Goal: Task Accomplishment & Management: Manage account settings

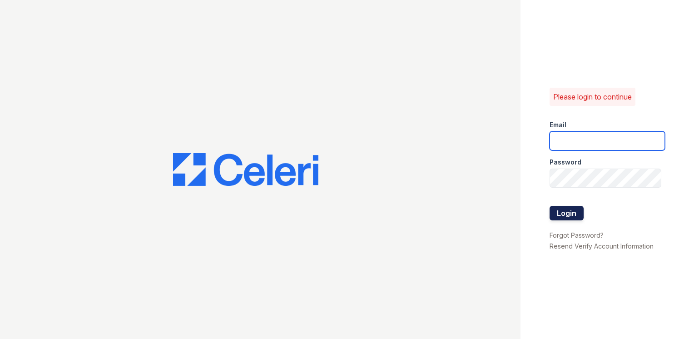
type input "[EMAIL_ADDRESS][DOMAIN_NAME]"
click at [565, 215] on button "Login" at bounding box center [566, 213] width 34 height 15
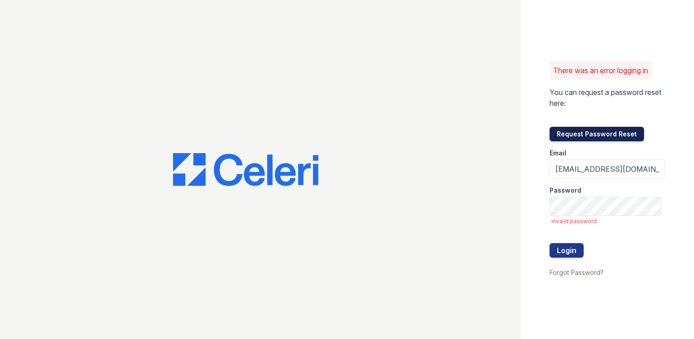
click at [611, 131] on button "Request Password Reset" at bounding box center [596, 134] width 94 height 15
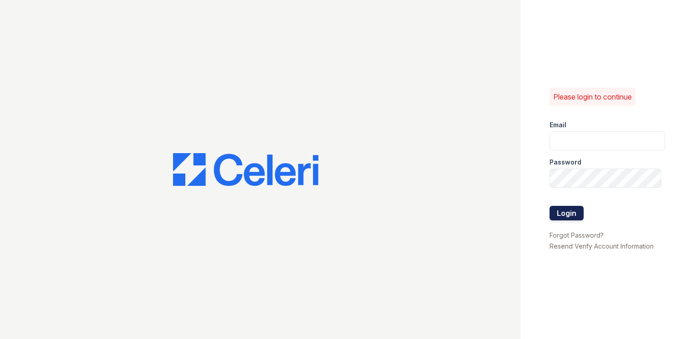
type input "[EMAIL_ADDRESS][DOMAIN_NAME]"
click at [570, 214] on button "Login" at bounding box center [566, 213] width 34 height 15
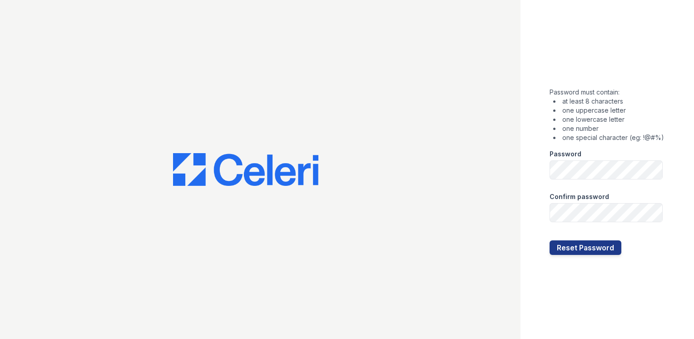
drag, startPoint x: 647, startPoint y: 86, endPoint x: 646, endPoint y: 94, distance: 8.2
click at [647, 86] on form "Password must contain: at least 8 characters one uppercase letter one lowercase…" at bounding box center [606, 169] width 114 height 170
click at [549, 240] on button "Reset Password" at bounding box center [585, 247] width 72 height 15
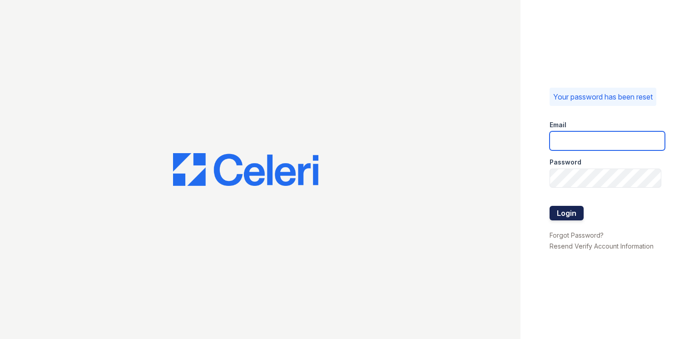
type input "lfountain@mmgmgt.com"
click at [570, 212] on button "Login" at bounding box center [566, 213] width 34 height 15
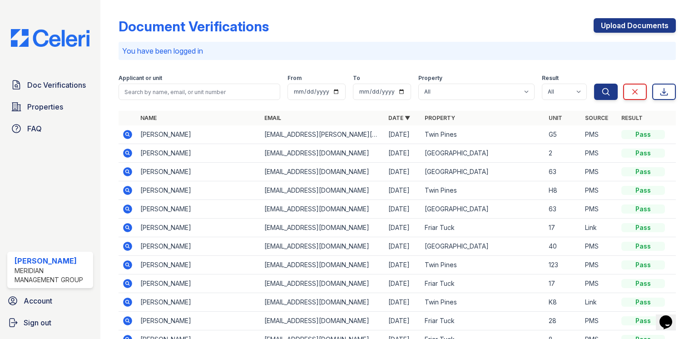
click at [125, 152] on icon at bounding box center [127, 152] width 9 height 9
